Goal: Task Accomplishment & Management: Use online tool/utility

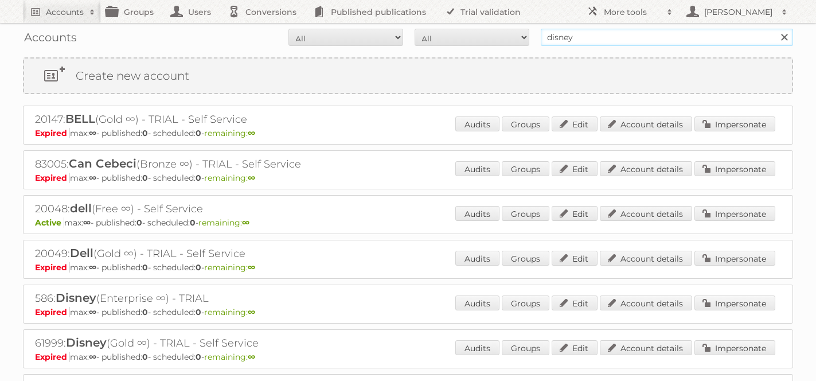
click at [598, 36] on input "disney" at bounding box center [667, 37] width 252 height 17
type input "[PERSON_NAME][EMAIL_ADDRESS][DOMAIN_NAME]"
click at [776, 29] on input "Search" at bounding box center [784, 37] width 17 height 17
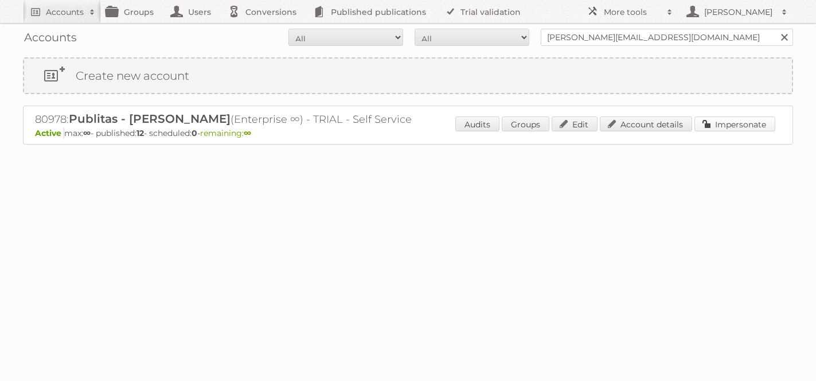
click at [752, 121] on link "Impersonate" at bounding box center [735, 123] width 81 height 15
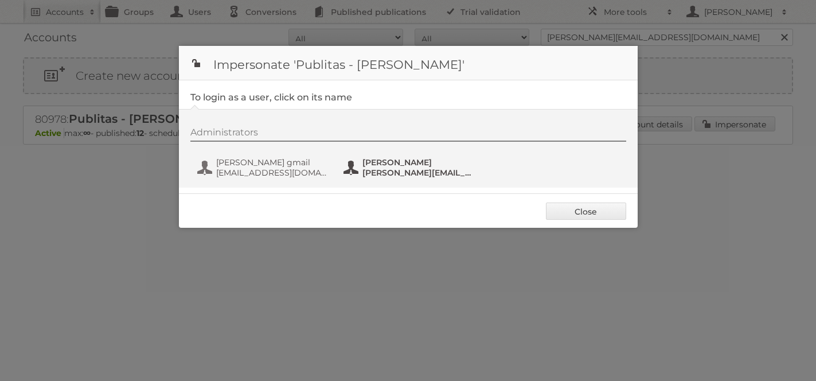
click at [384, 163] on span "[PERSON_NAME]" at bounding box center [418, 162] width 111 height 10
